Goal: Answer question/provide support: Share knowledge or assist other users

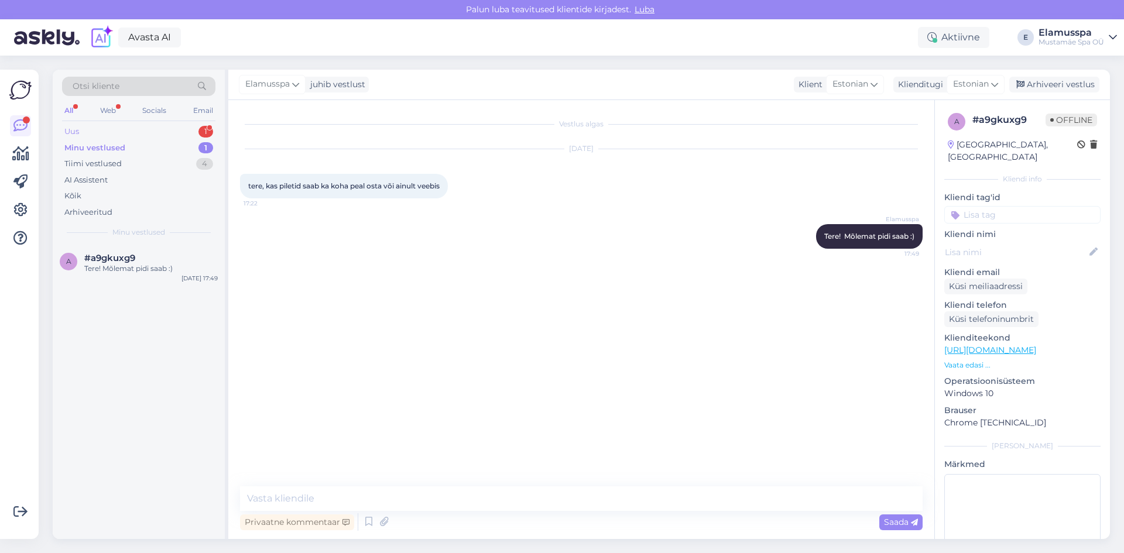
click at [133, 123] on div "Uus 1" at bounding box center [138, 131] width 153 height 16
click at [157, 270] on div "HI SUMALE ELAMUS [PERSON_NAME] [PERSON_NAME] [PERSON_NAME] [PERSON_NAME] MAI" at bounding box center [150, 273] width 133 height 21
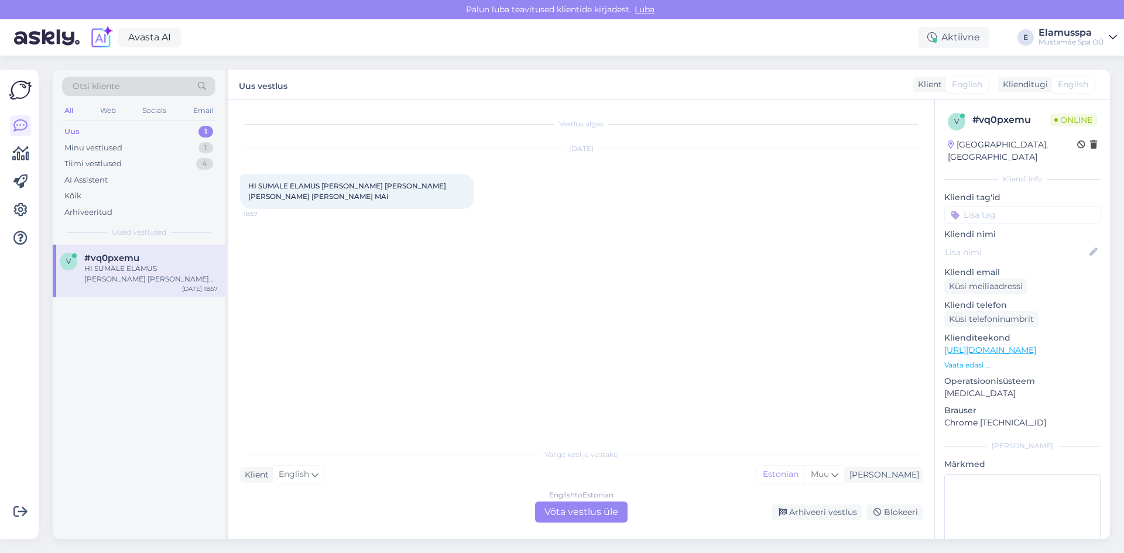
click at [583, 509] on div "English to Estonian Võta vestlus üle" at bounding box center [581, 512] width 92 height 21
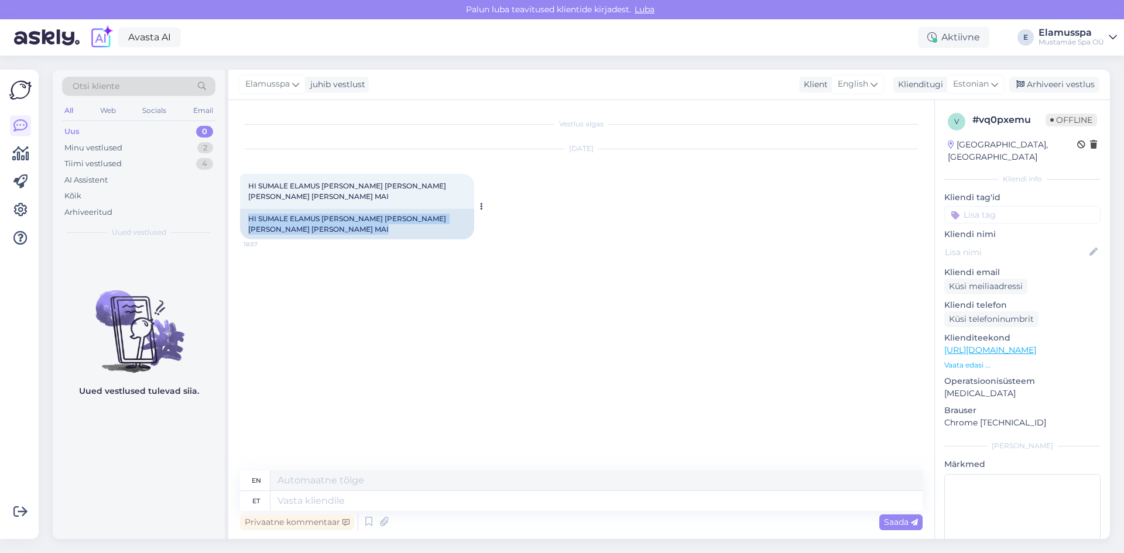
drag, startPoint x: 249, startPoint y: 201, endPoint x: 472, endPoint y: 213, distance: 223.9
click at [472, 213] on div "HI SUMALE ELAMUS [PERSON_NAME] [PERSON_NAME] [PERSON_NAME] [PERSON_NAME] MAI 18…" at bounding box center [357, 207] width 234 height 66
copy div "HI SUMALE ELAMUS [PERSON_NAME] [PERSON_NAME] [PERSON_NAME] [PERSON_NAME] MAI"
click at [415, 502] on textarea at bounding box center [596, 501] width 652 height 20
paste textarea "शुभ संध्या"
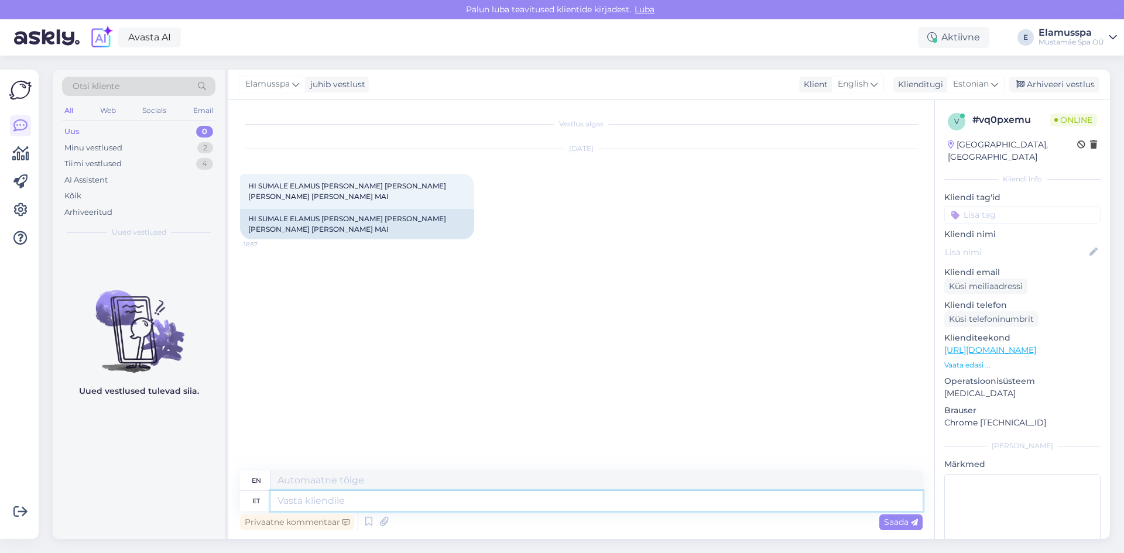
type textarea "शुभ संध्या"
type textarea "Good evening"
type textarea "शुभ संध्या"
click at [919, 520] on div "Saada" at bounding box center [900, 522] width 43 height 16
